Goal: Transaction & Acquisition: Purchase product/service

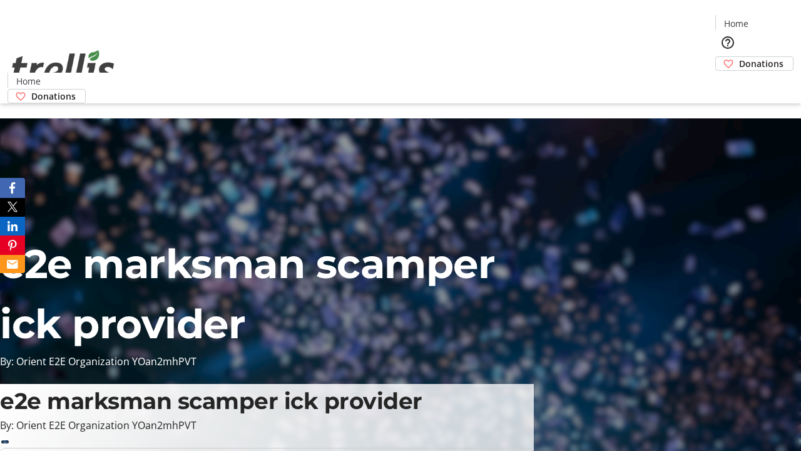
click at [739, 57] on span "Donations" at bounding box center [761, 63] width 44 height 13
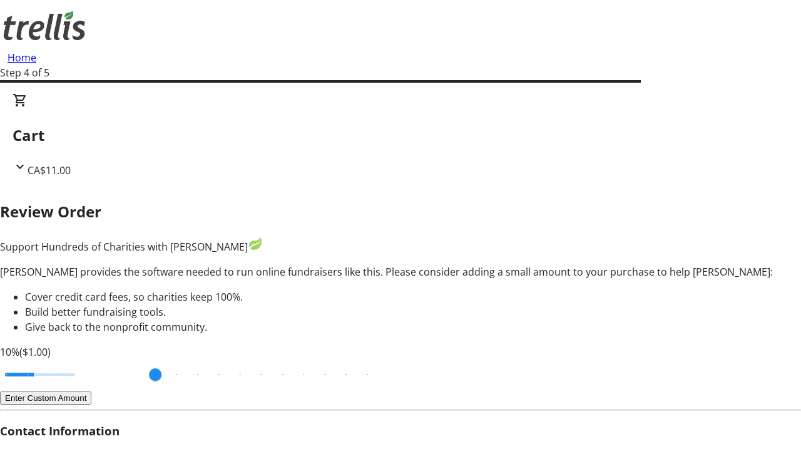
click at [91, 391] on button "Enter Custom Amount" at bounding box center [45, 397] width 91 height 13
